Goal: Transaction & Acquisition: Download file/media

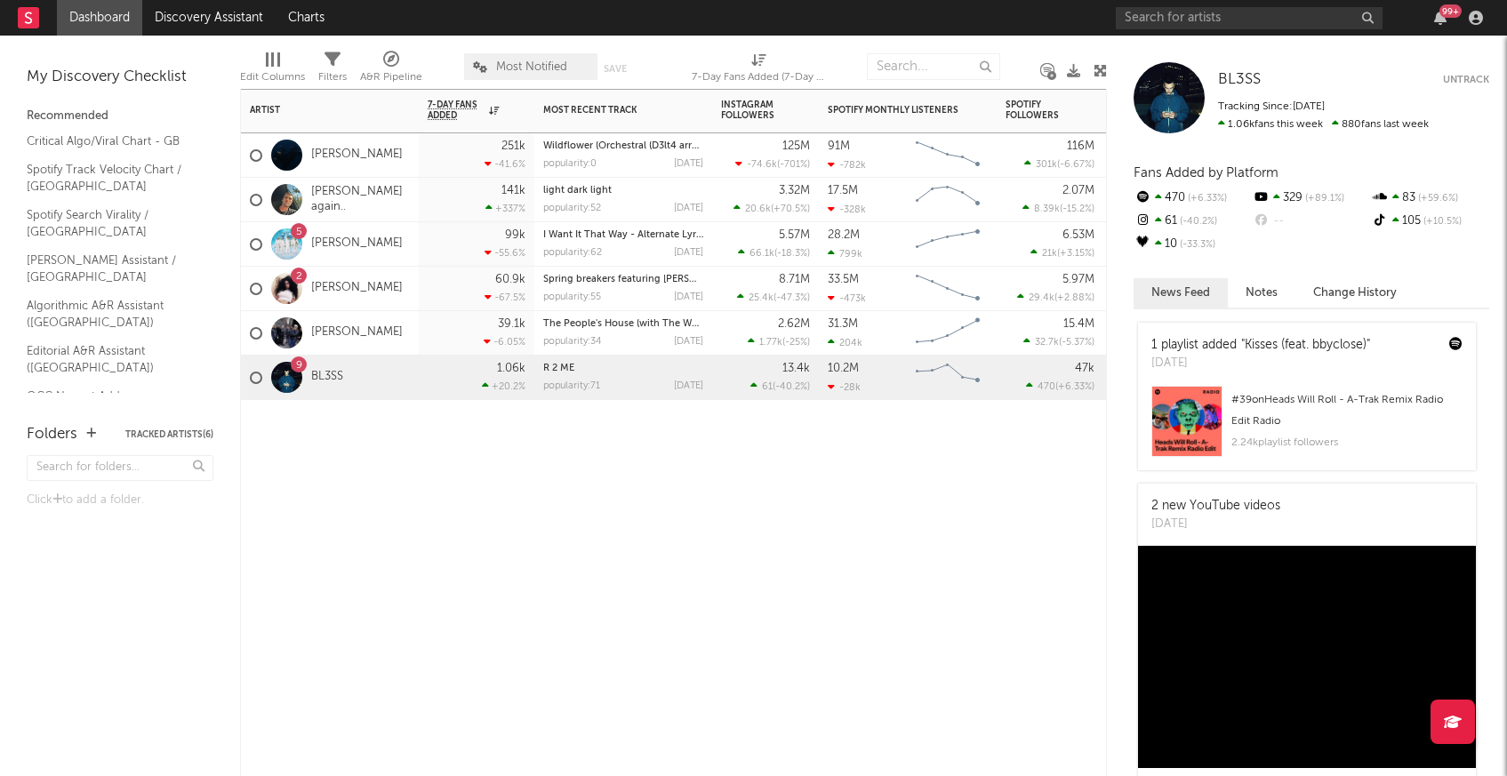
click at [372, 437] on div at bounding box center [330, 426] width 178 height 53
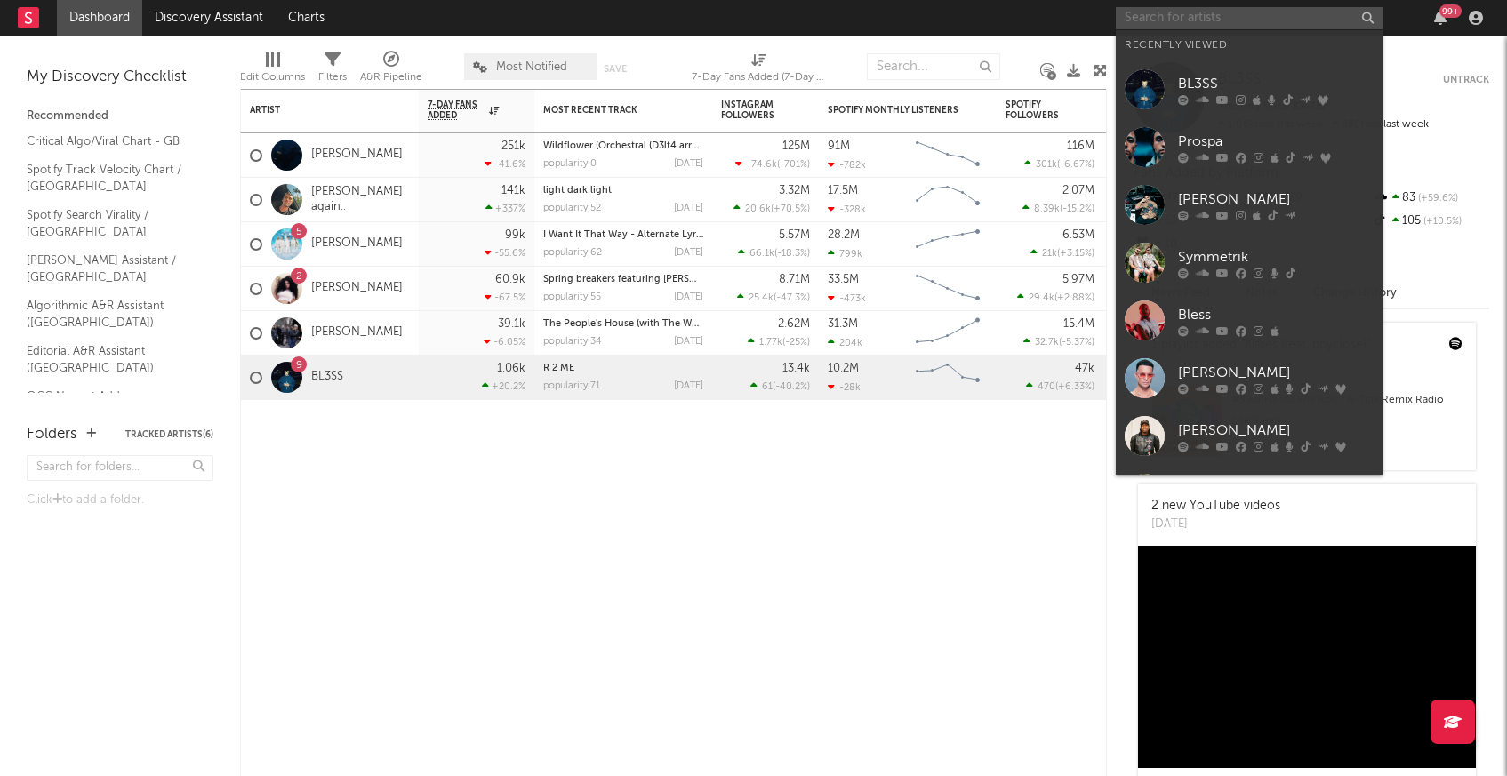
click at [1280, 14] on input "text" at bounding box center [1249, 18] width 267 height 22
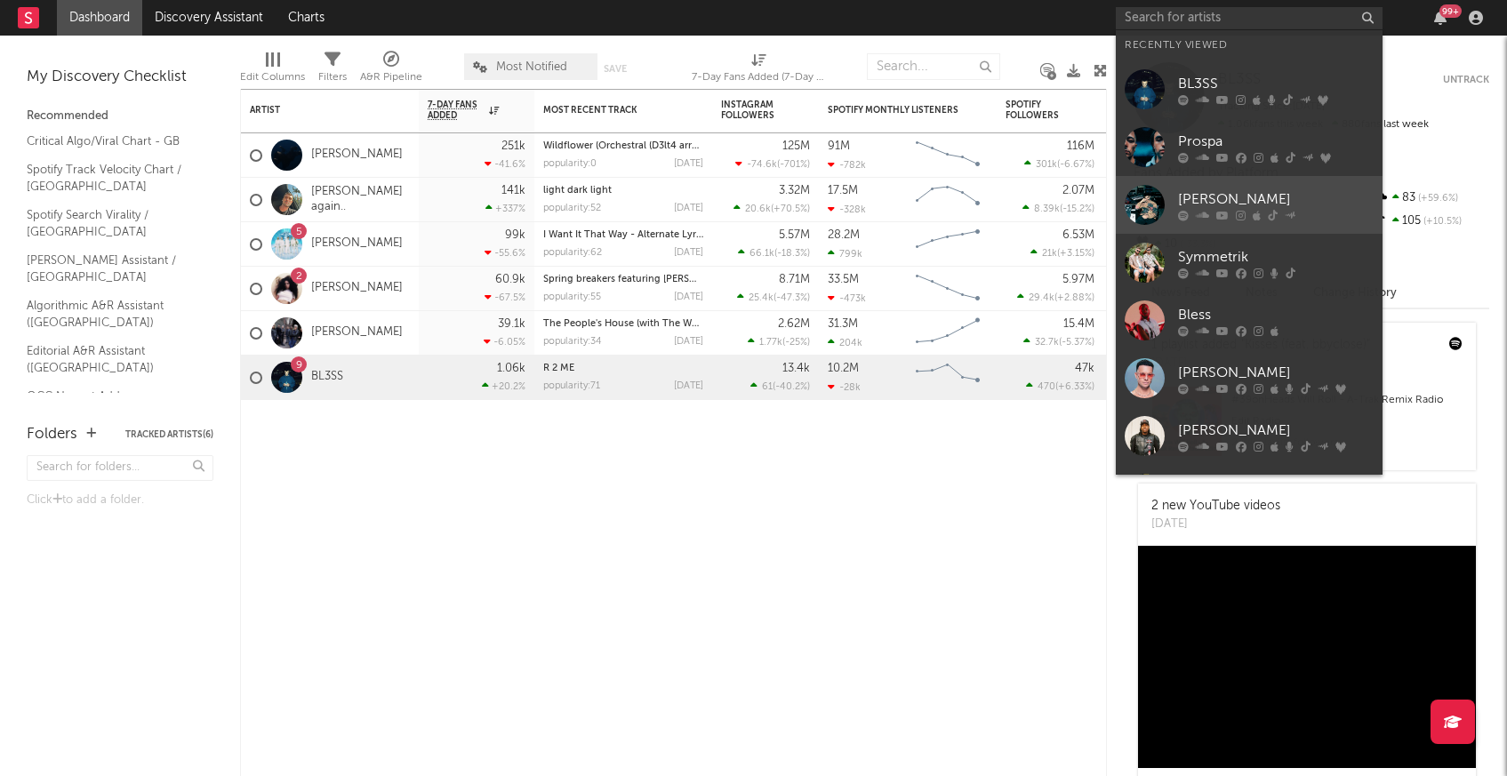
click at [1302, 206] on div "[PERSON_NAME]" at bounding box center [1276, 198] width 196 height 21
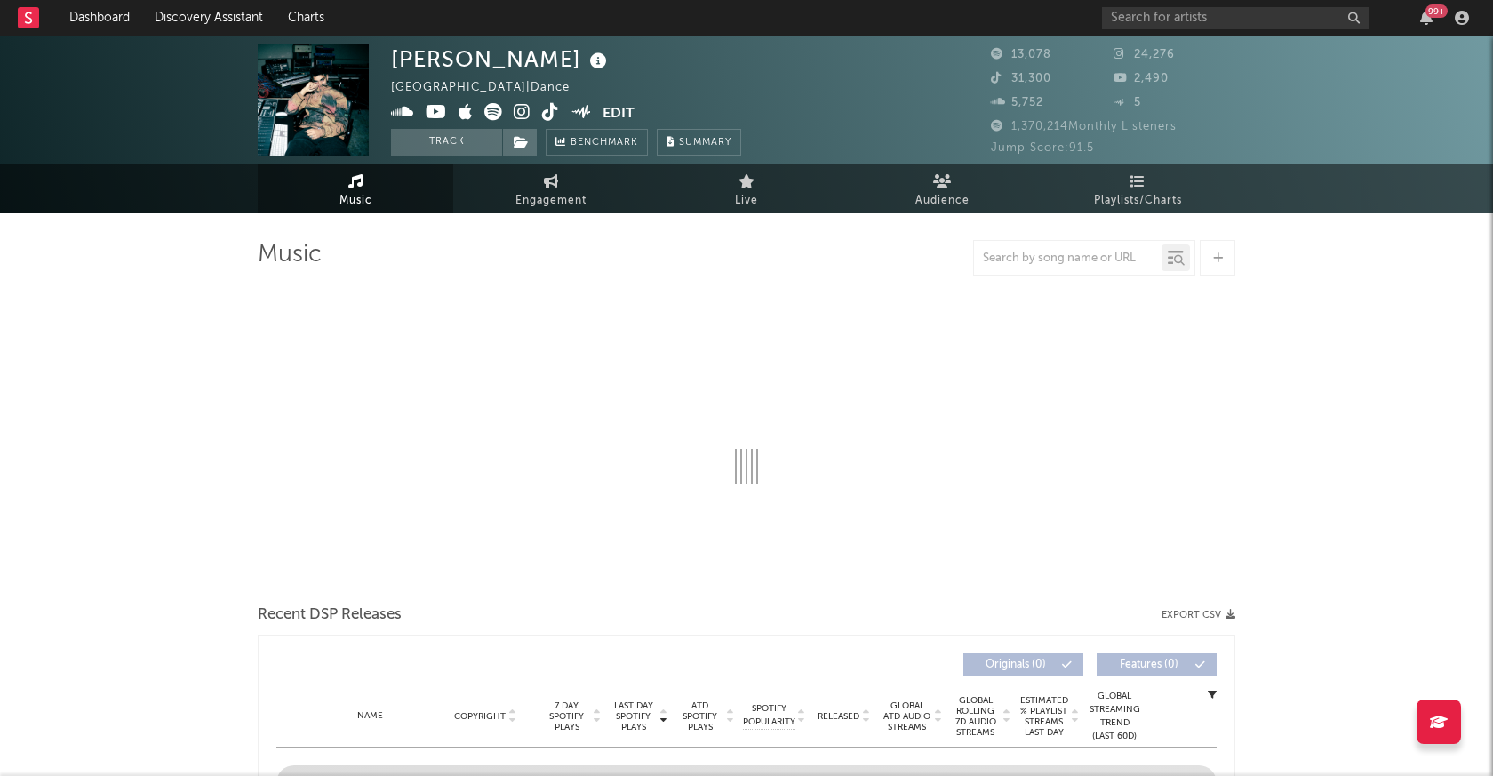
select select "6m"
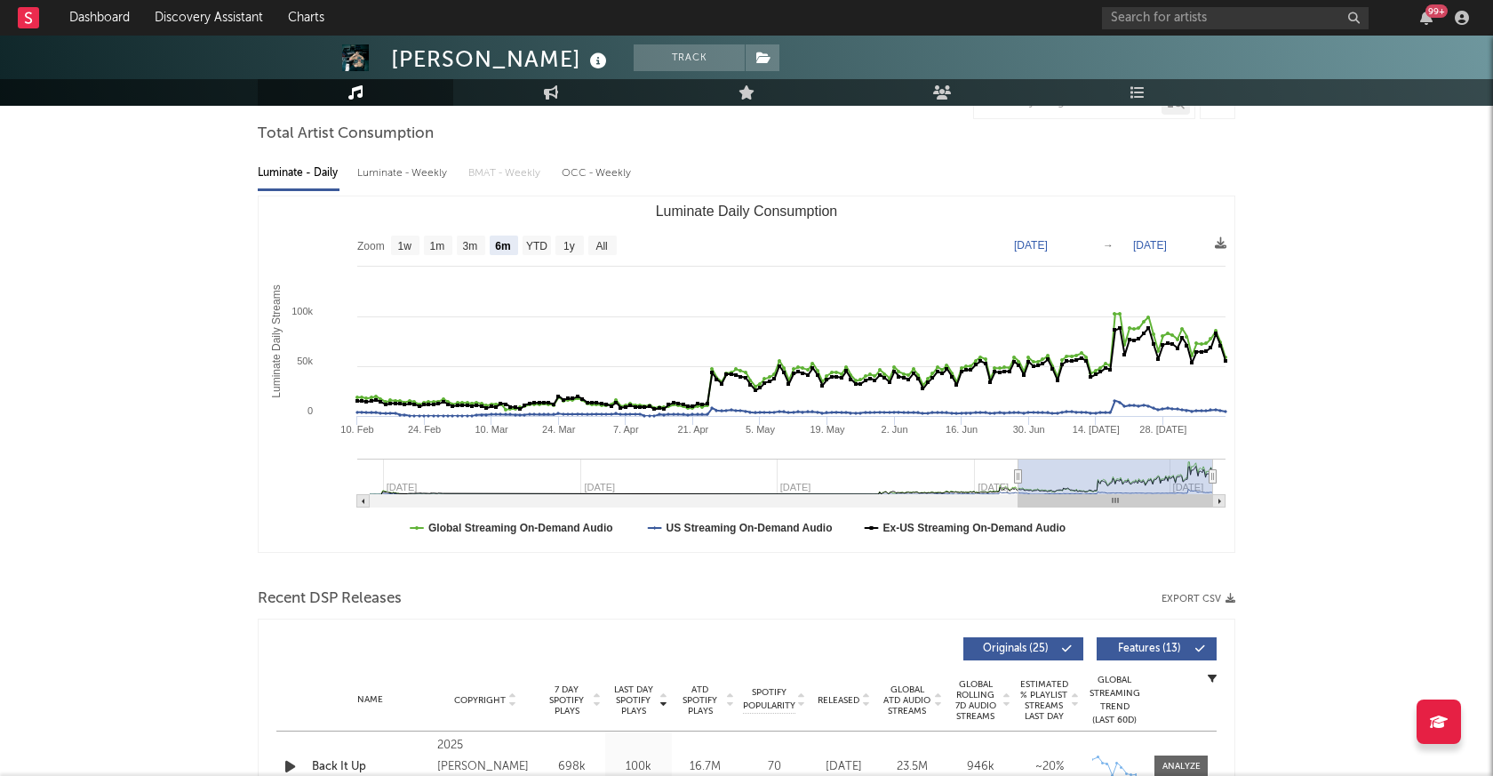
scroll to position [90, 0]
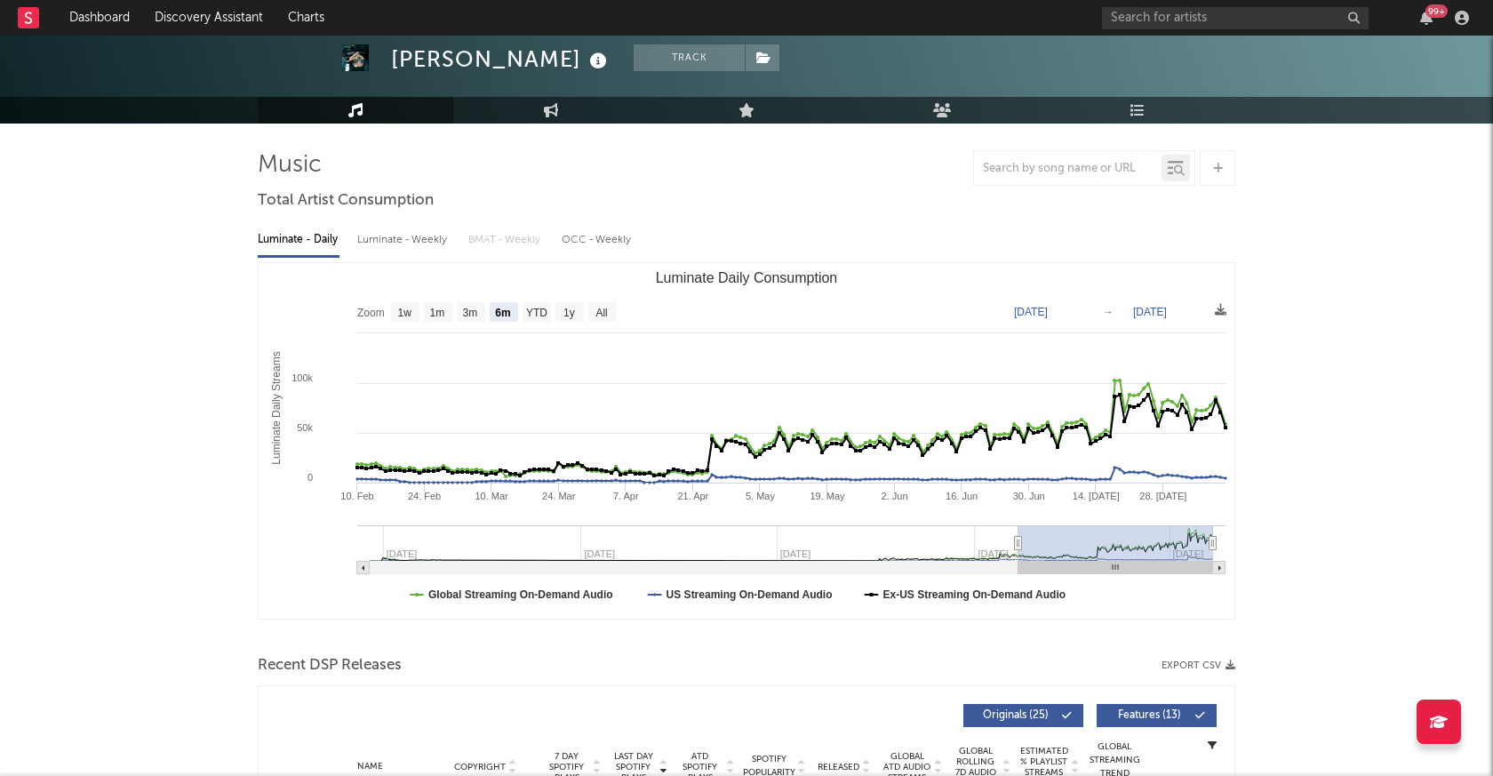
click at [1440, 708] on div at bounding box center [1439, 722] width 44 height 44
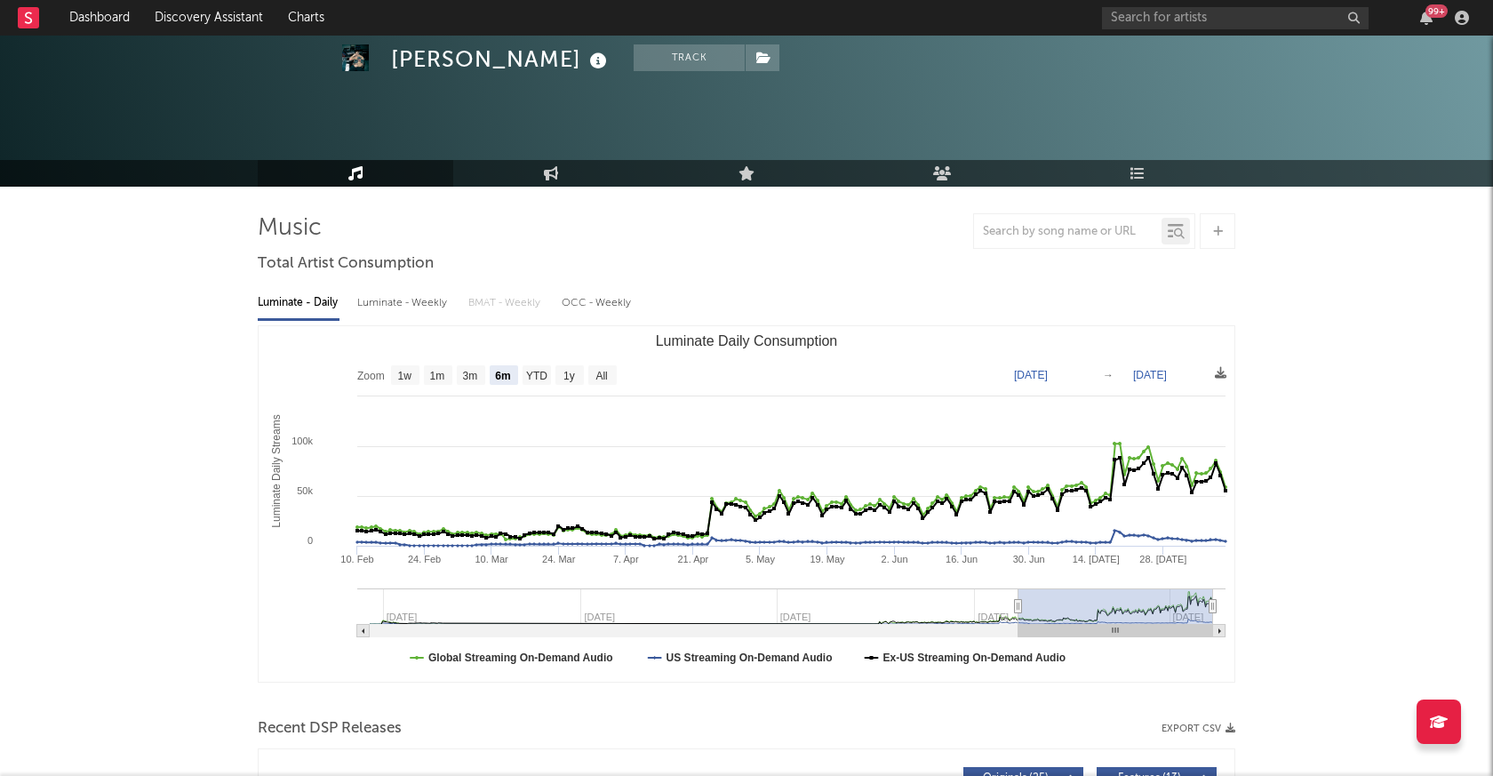
scroll to position [0, 0]
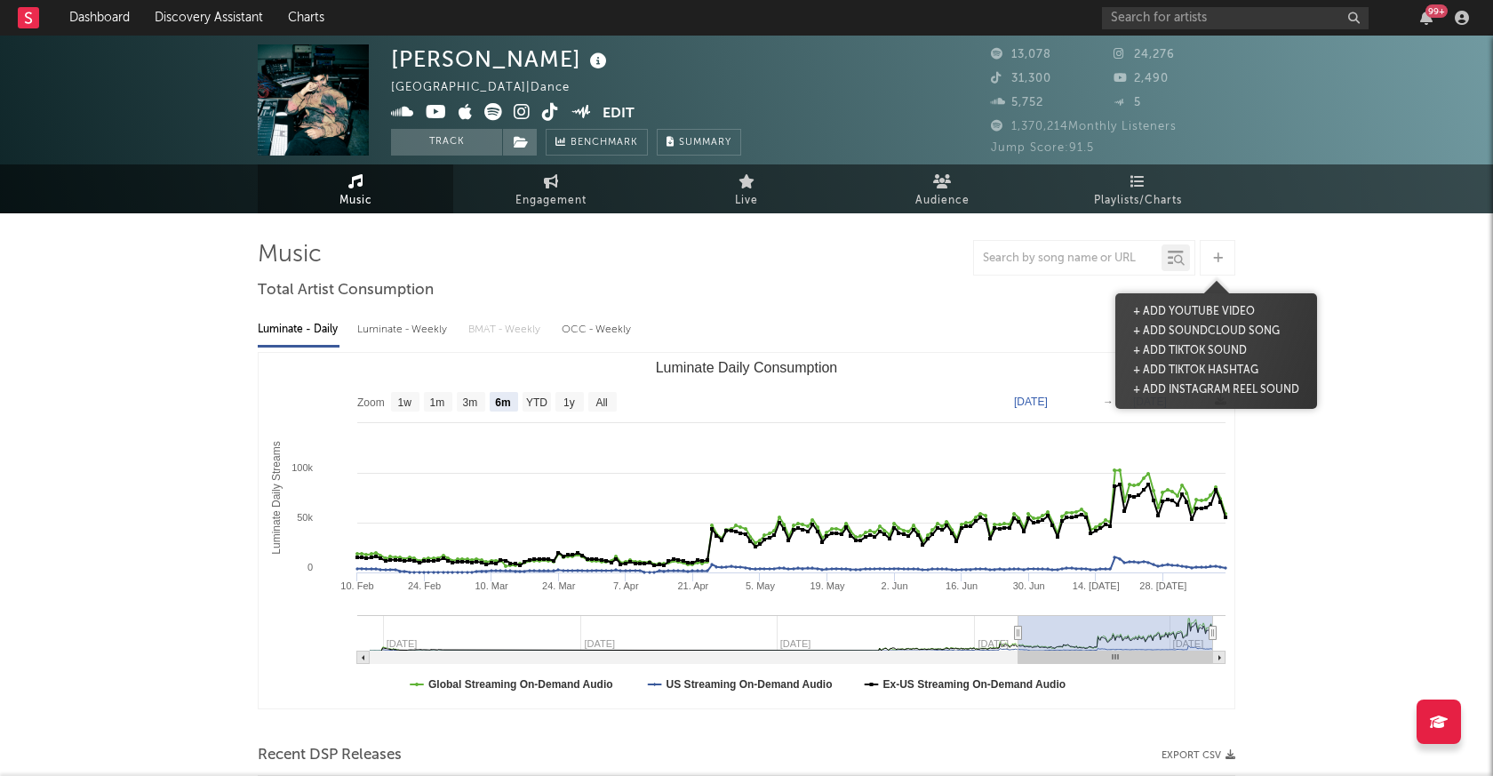
click at [1220, 243] on div at bounding box center [1218, 258] width 36 height 36
click at [1184, 259] on div at bounding box center [1179, 260] width 12 height 13
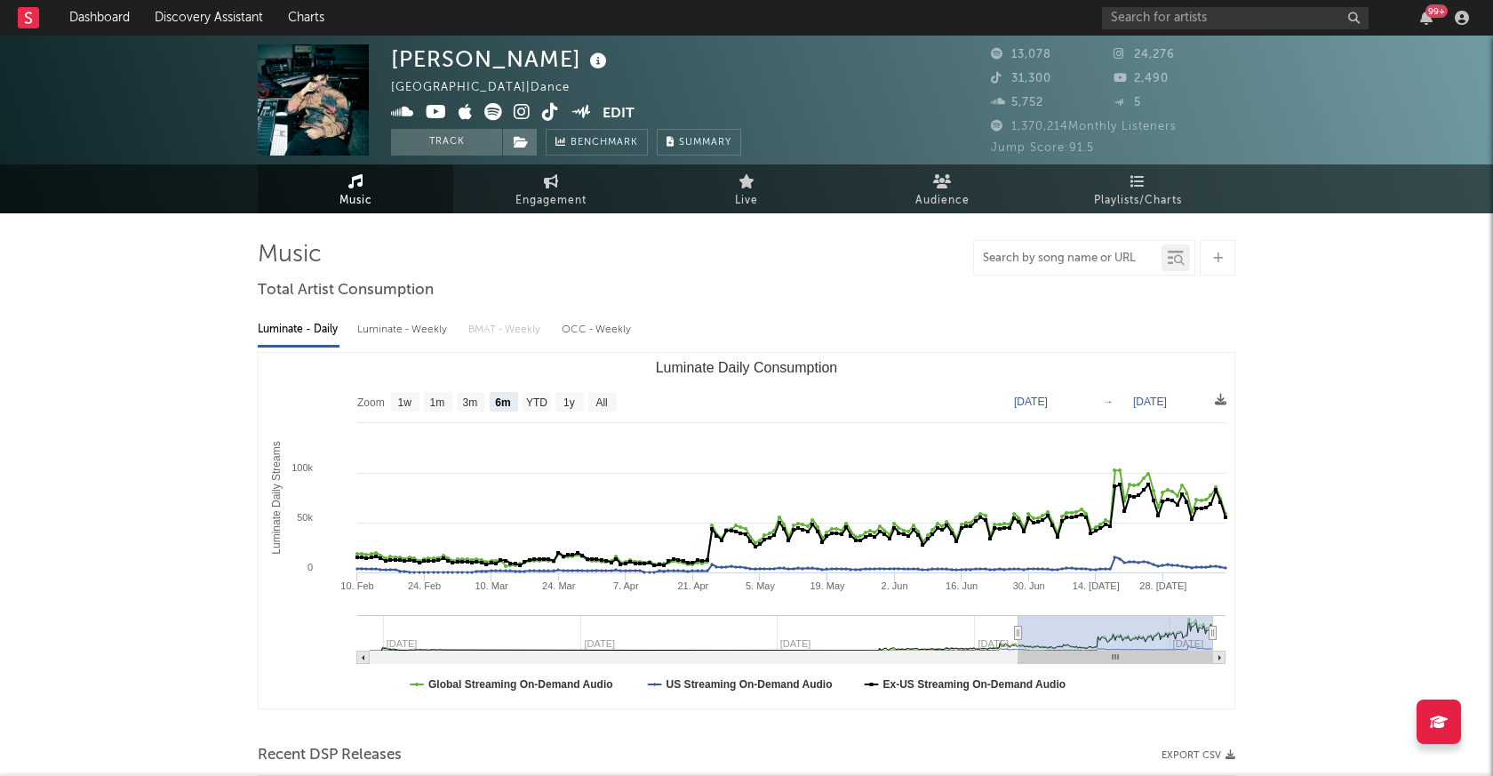
click at [1105, 260] on input "text" at bounding box center [1068, 259] width 188 height 14
click at [602, 328] on div "OCC - Weekly" at bounding box center [597, 330] width 71 height 30
select select "6m"
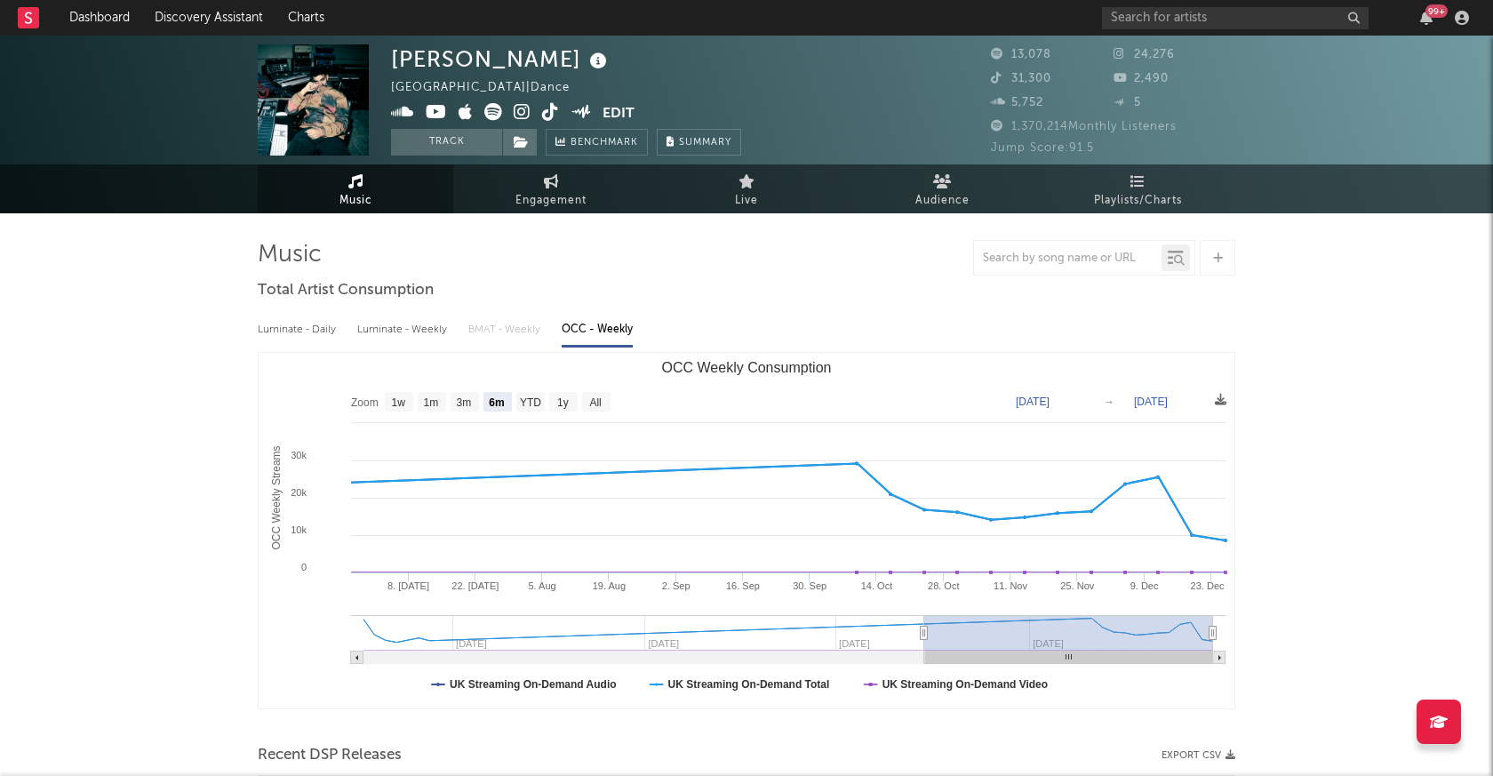
click at [306, 328] on div "Luminate - Daily" at bounding box center [299, 330] width 82 height 30
select select "6m"
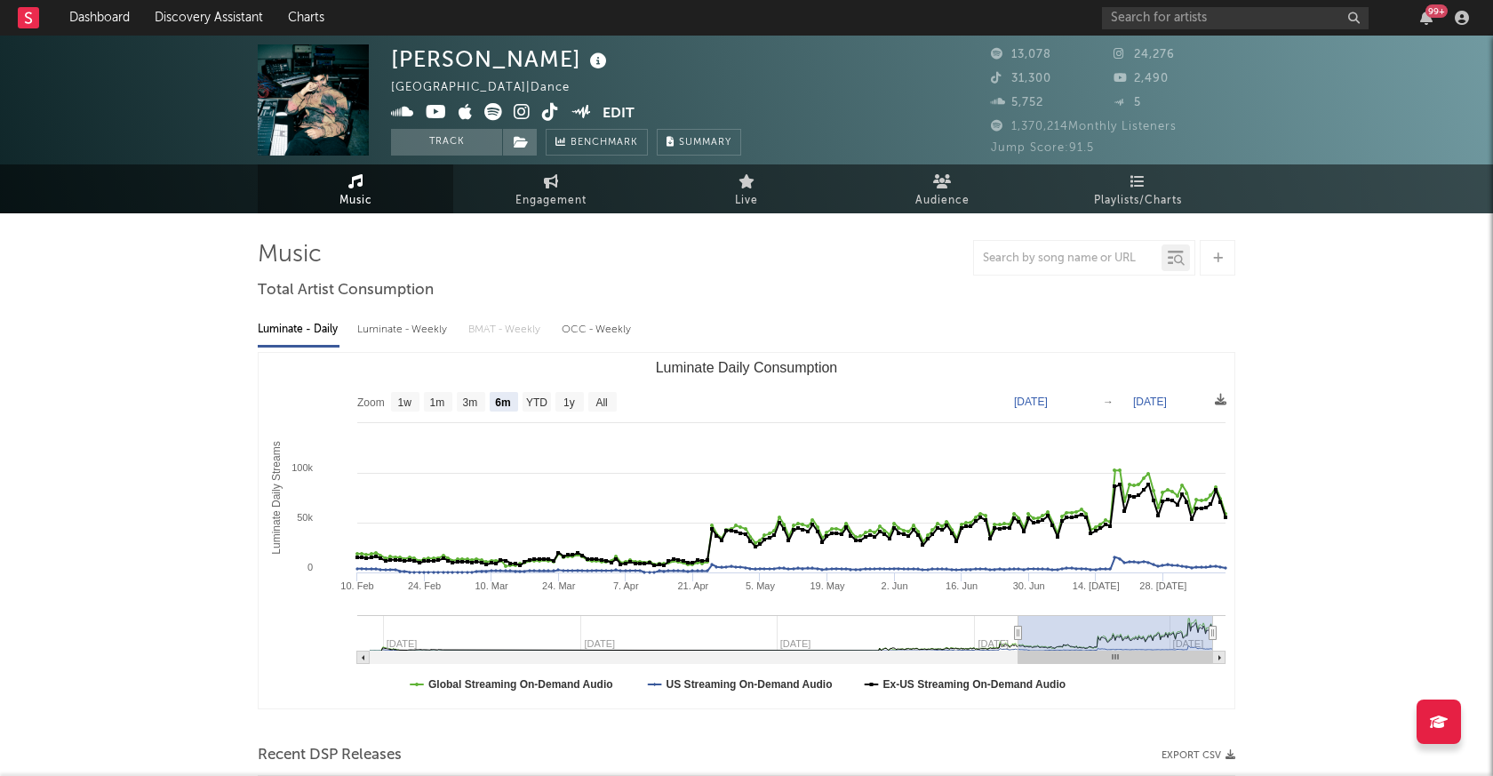
drag, startPoint x: 363, startPoint y: 375, endPoint x: 388, endPoint y: 368, distance: 25.9
click at [387, 368] on rect "Luminate Daily Consumption" at bounding box center [747, 531] width 976 height 356
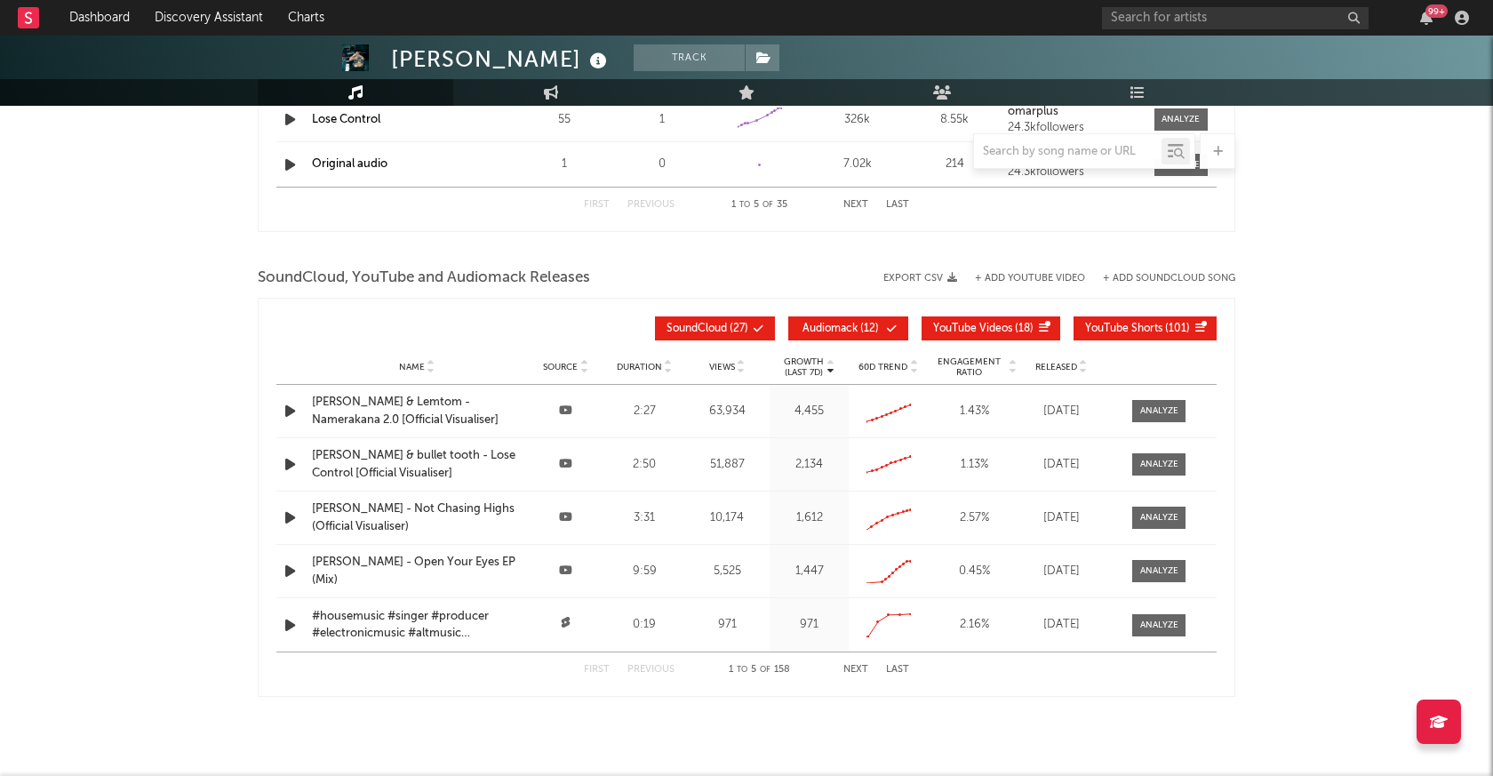
scroll to position [1945, 0]
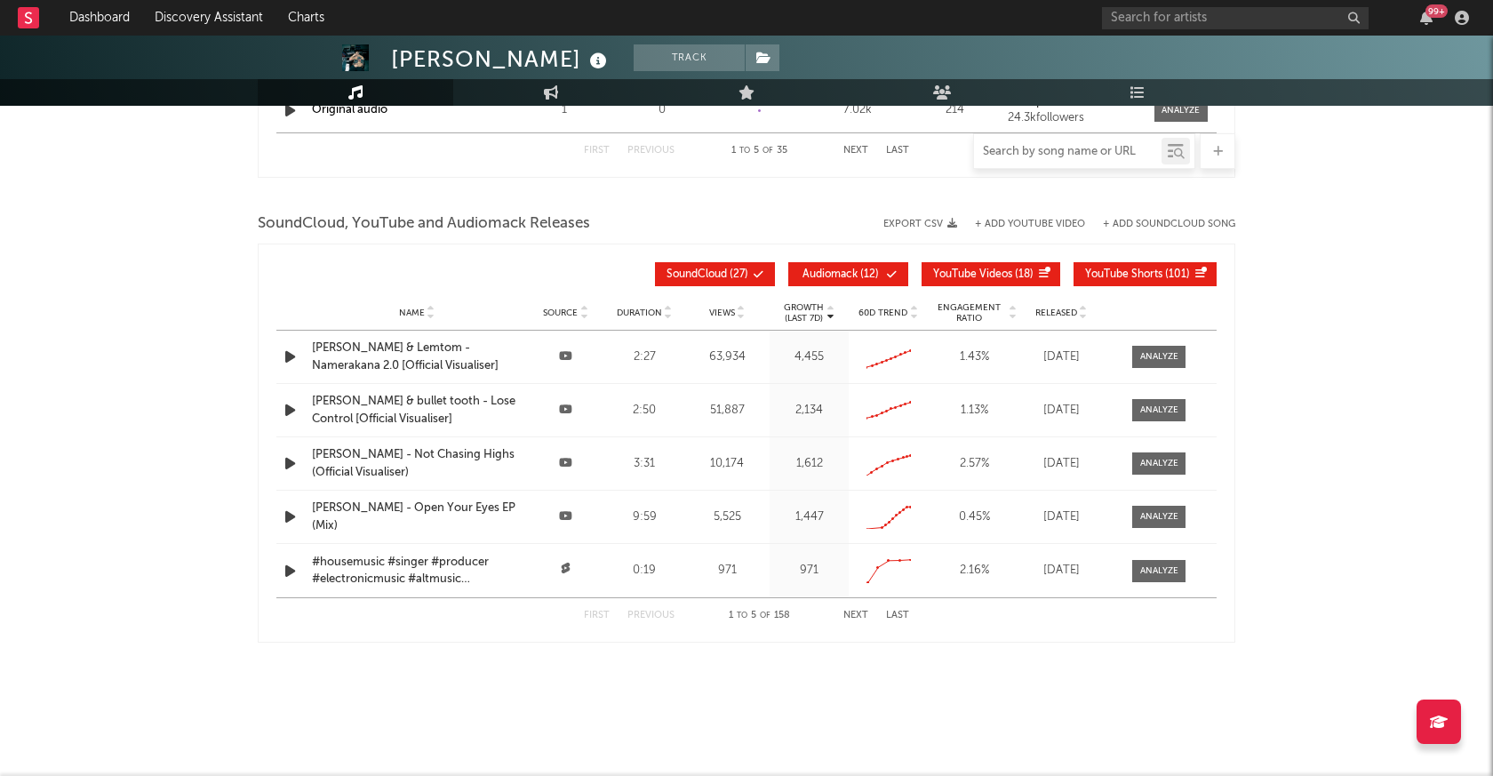
click at [1008, 148] on input "text" at bounding box center [1068, 152] width 188 height 14
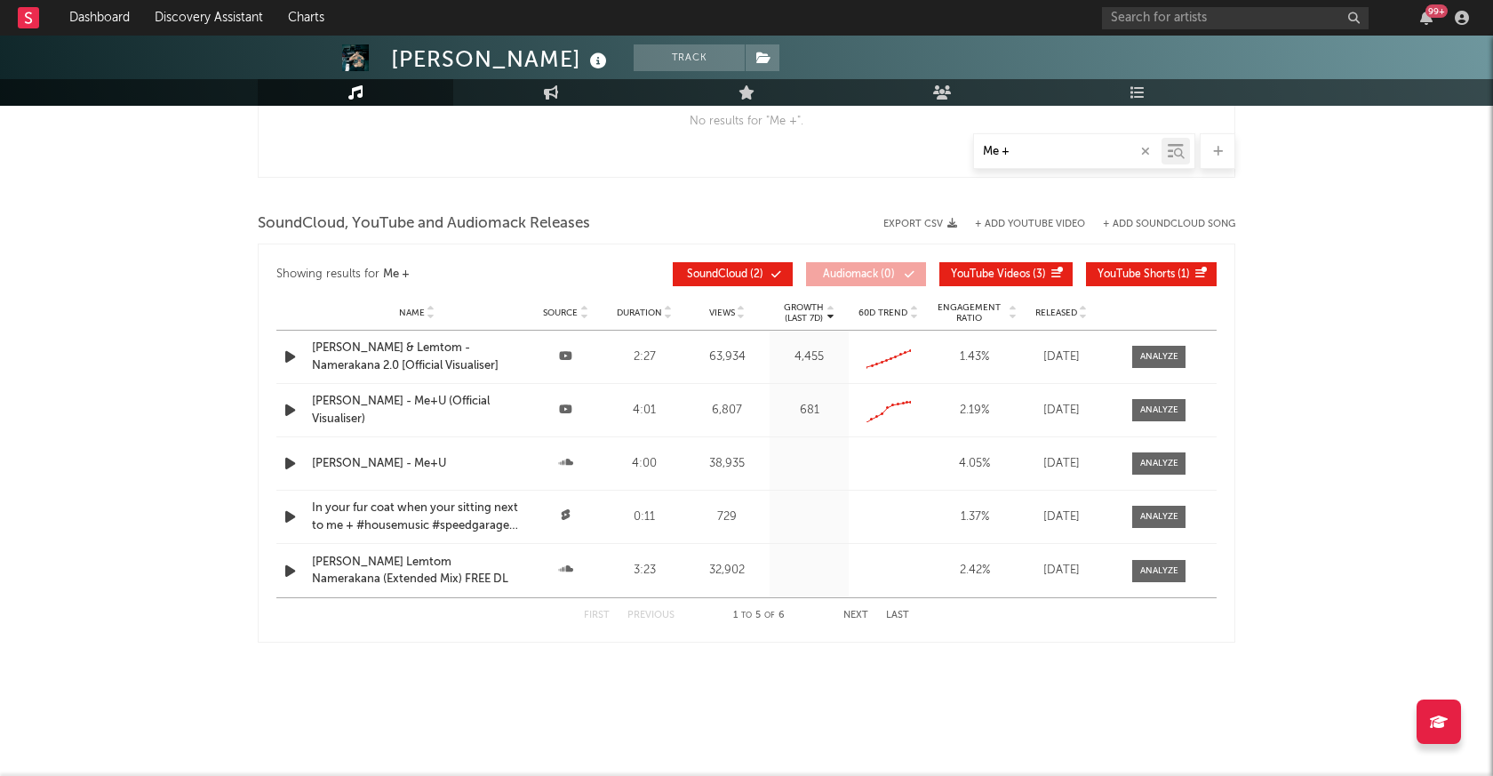
scroll to position [1312, 0]
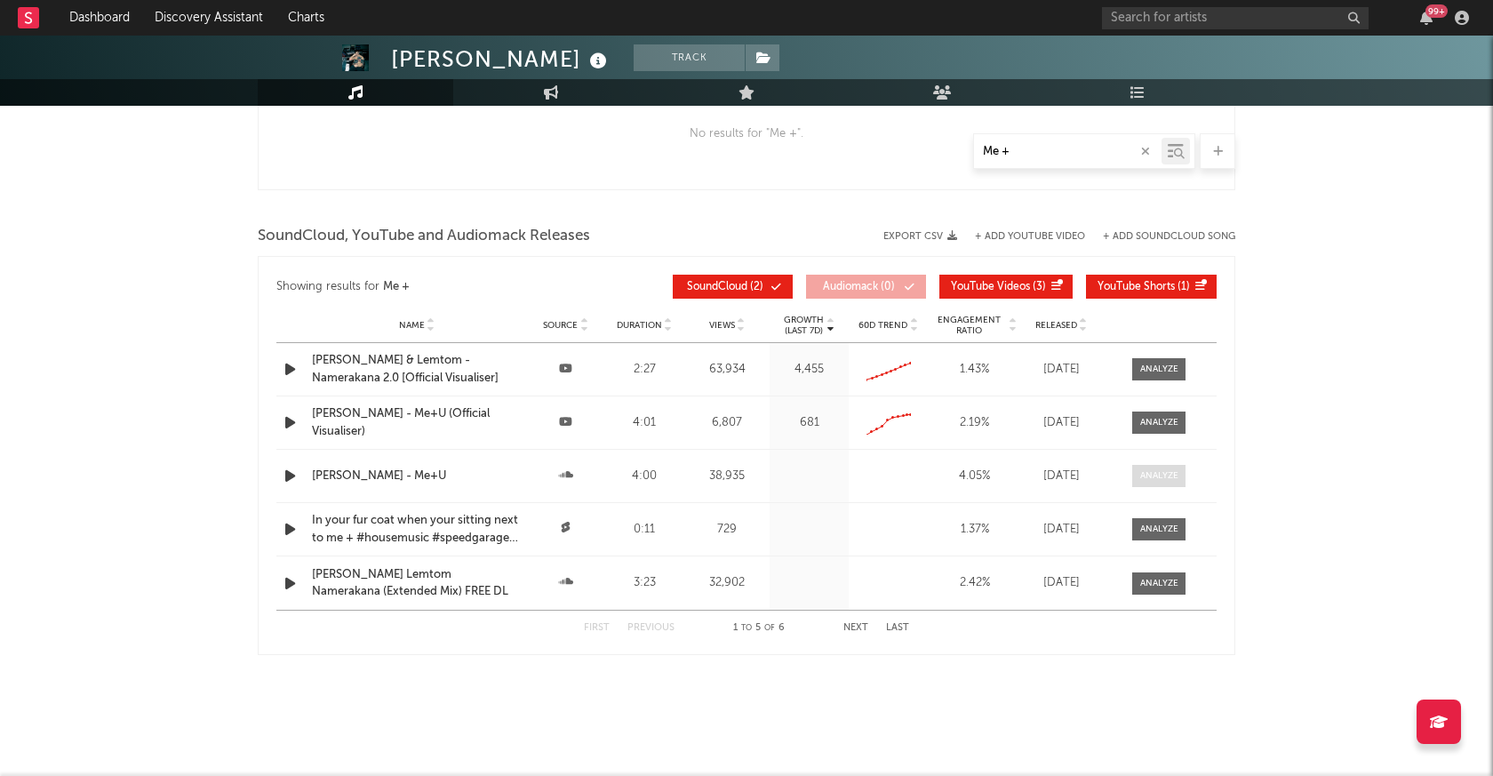
type input "Me +"
click at [1166, 467] on span at bounding box center [1159, 476] width 53 height 22
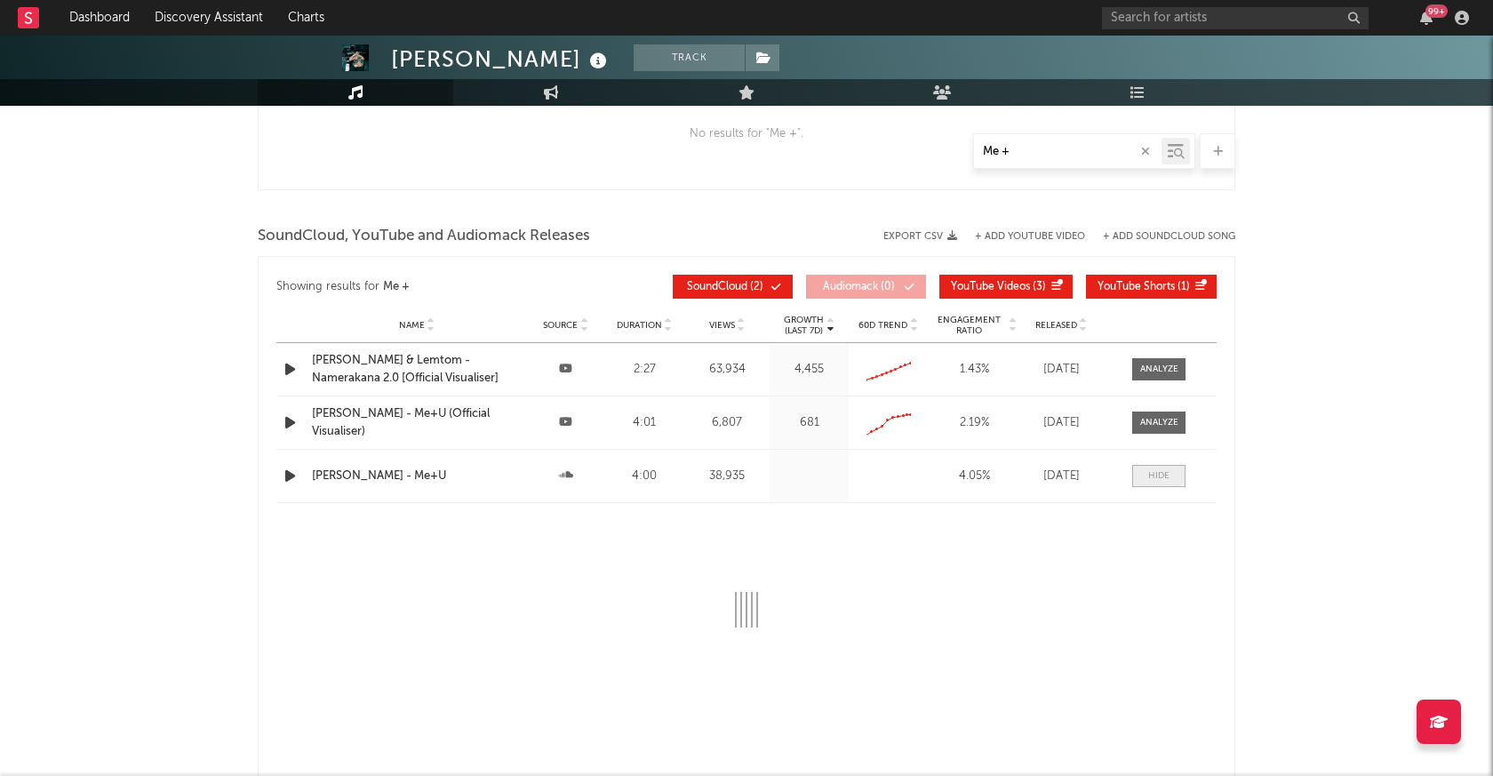
select select "All"
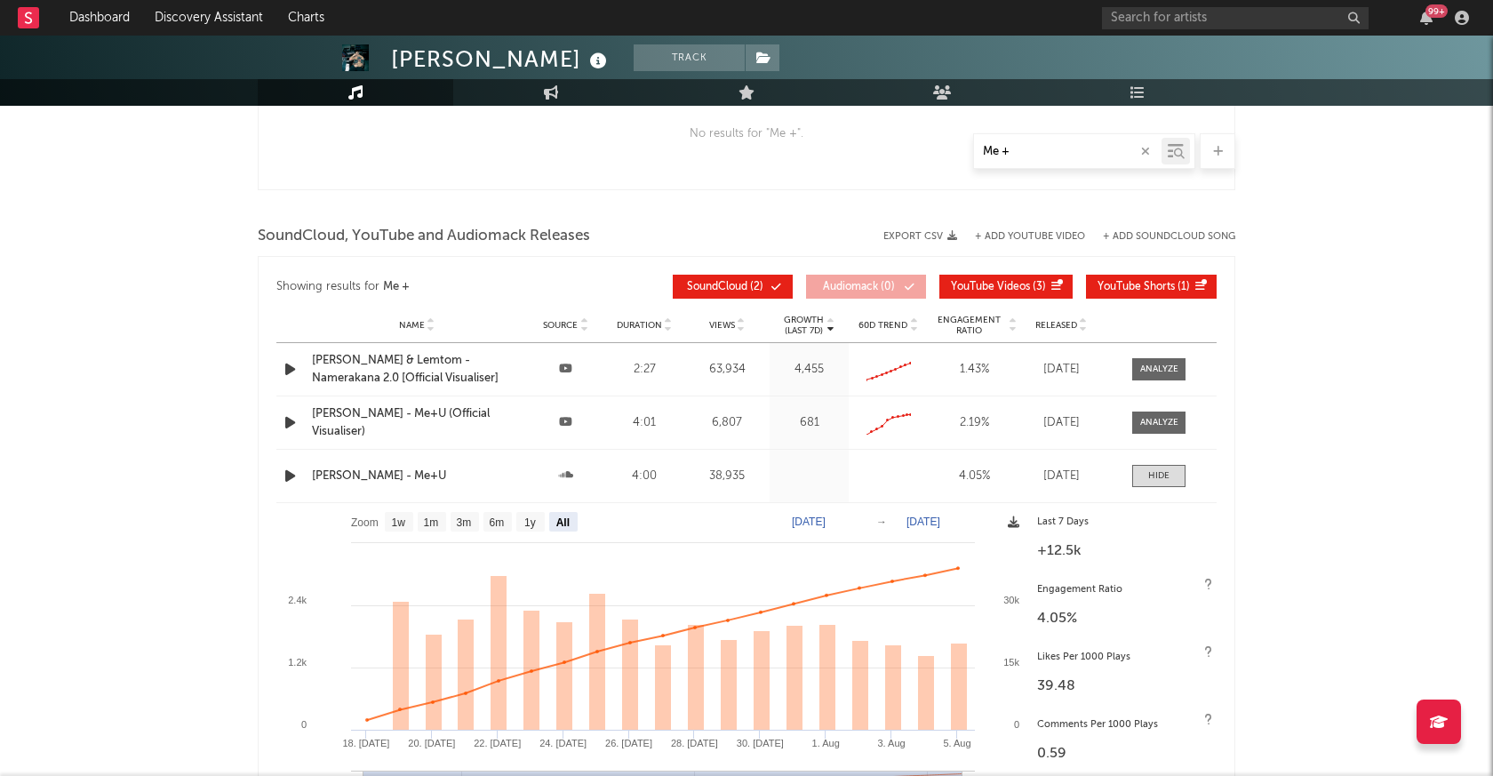
click at [1016, 525] on icon at bounding box center [1014, 522] width 12 height 12
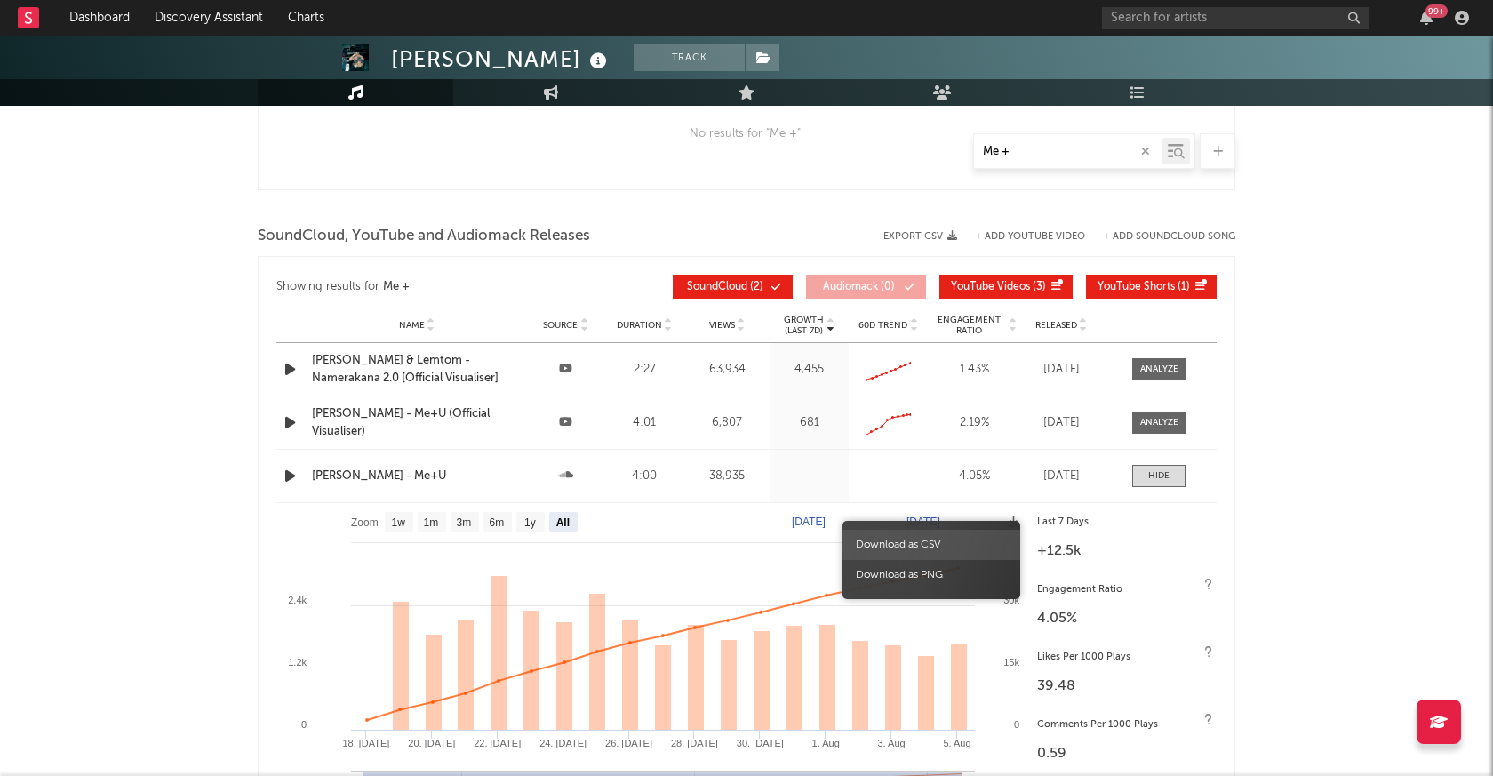
click at [936, 536] on span "Download as CSV" at bounding box center [932, 545] width 178 height 30
